Goal: Check status

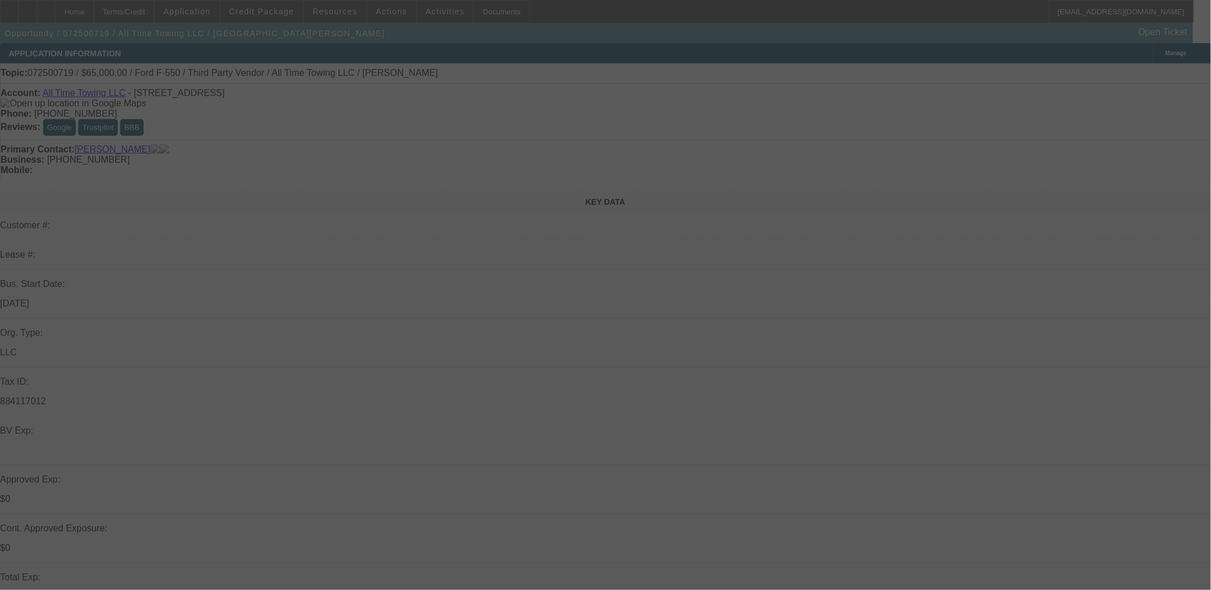
select select "0"
select select "3"
select select "0"
select select "6"
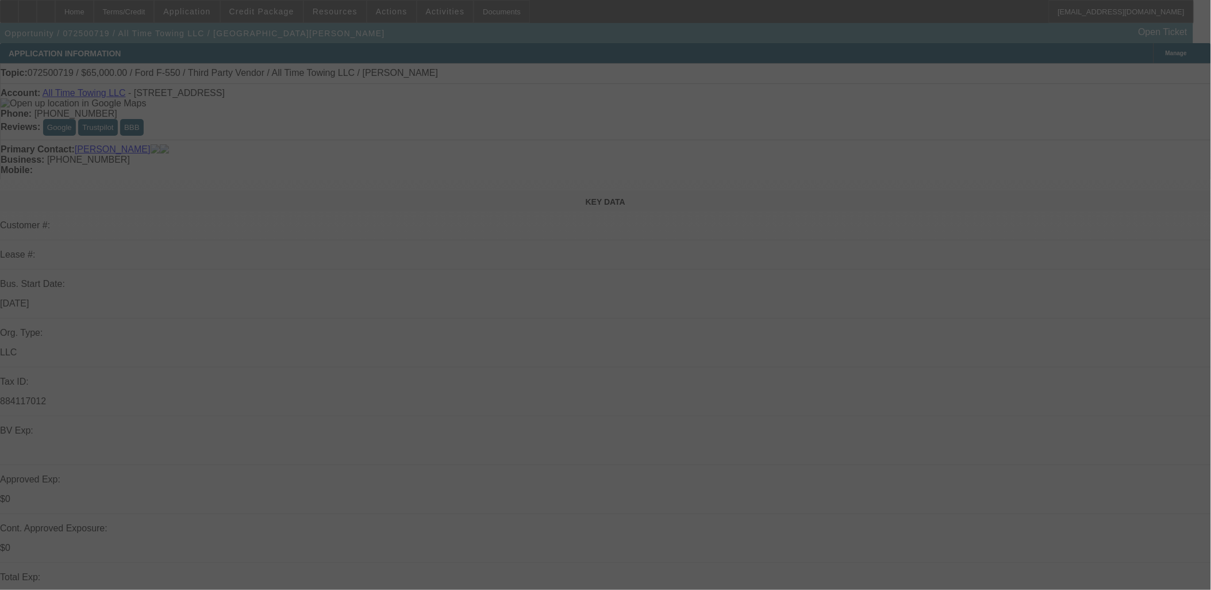
select select "0"
select select "3"
select select "0"
select select "6"
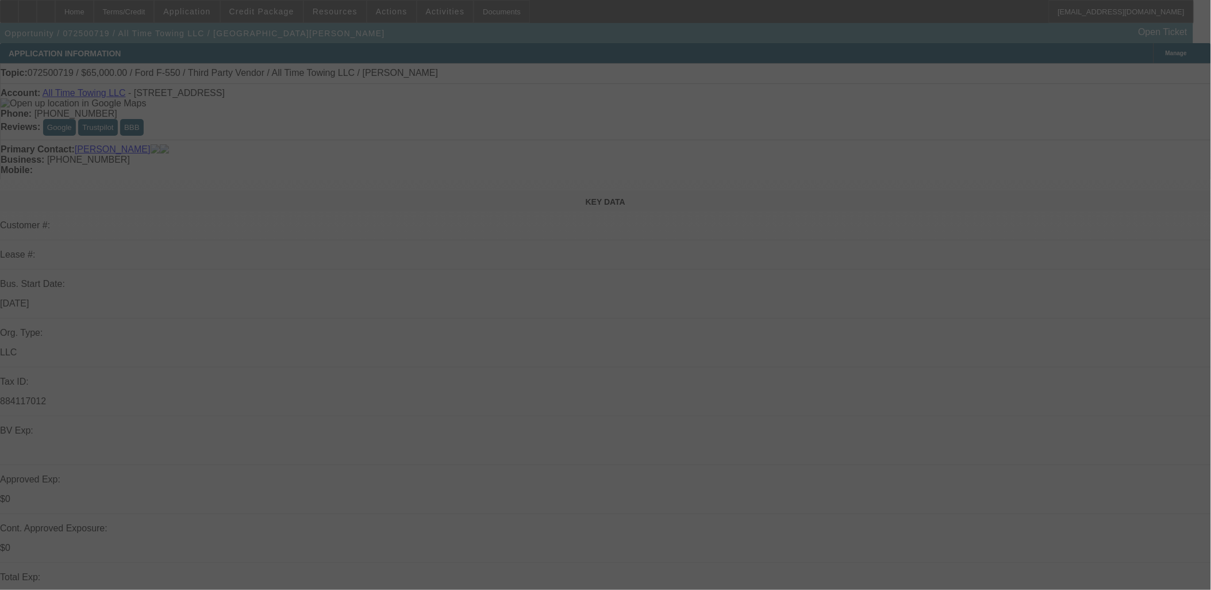
select select "0"
select select "3"
select select "0"
select select "6"
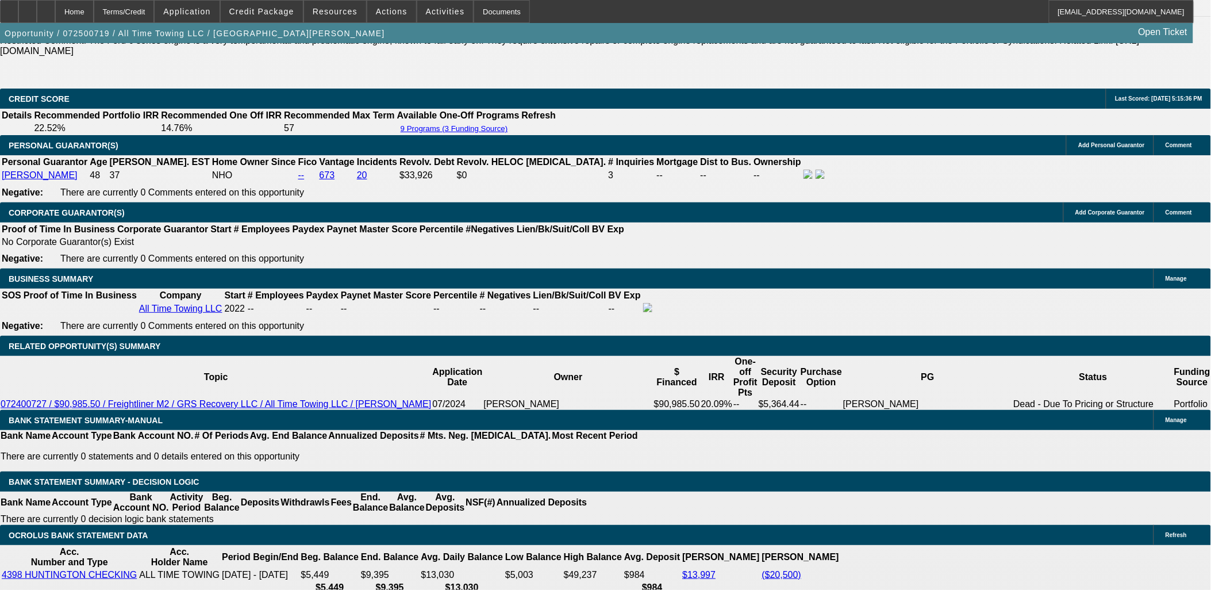
scroll to position [1660, 0]
